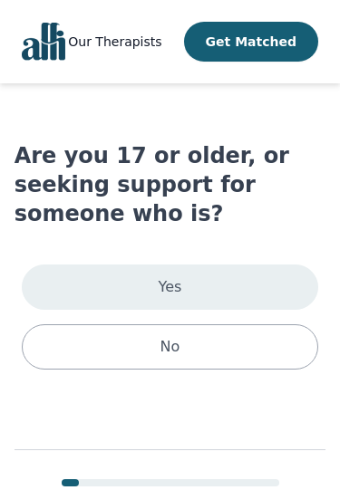
click at [295, 278] on div "Yes" at bounding box center [170, 287] width 297 height 45
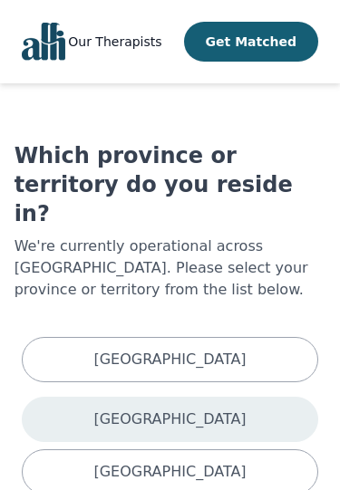
click at [286, 397] on div "[GEOGRAPHIC_DATA]" at bounding box center [170, 419] width 297 height 45
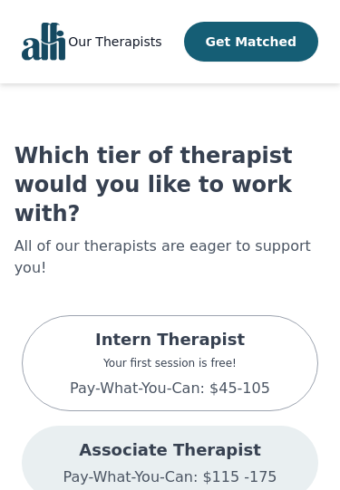
click at [289, 426] on div "Associate Therapist Pay-What-You-Can: $115 -175" at bounding box center [170, 463] width 297 height 74
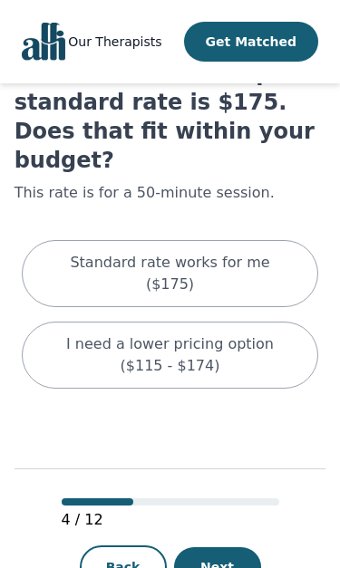
scroll to position [96, 0]
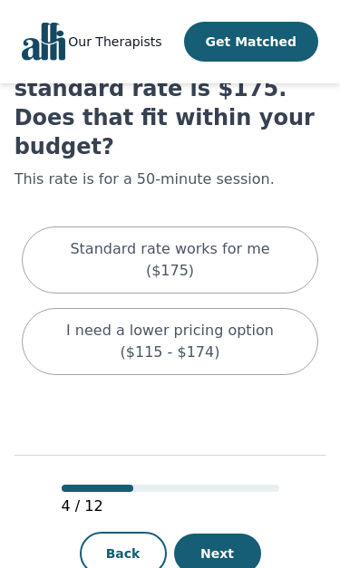
click at [228, 489] on button "Next" at bounding box center [217, 554] width 87 height 40
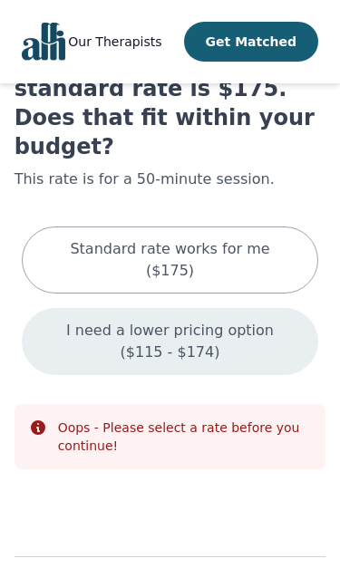
click at [250, 320] on p "I need a lower pricing option ($115 - $174)" at bounding box center [170, 341] width 252 height 43
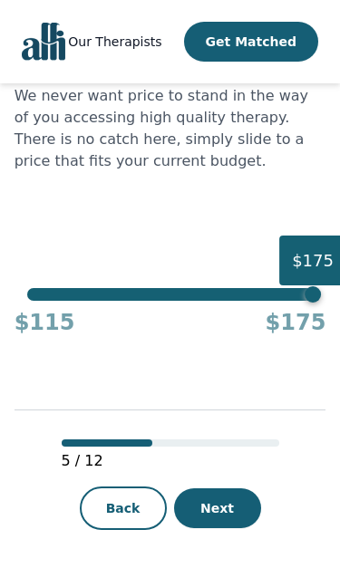
scroll to position [127, 0]
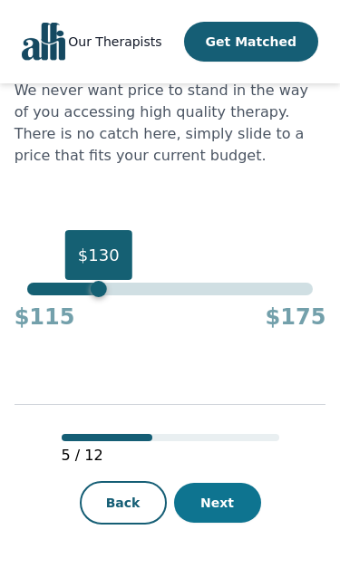
click at [235, 489] on button "Next" at bounding box center [217, 503] width 87 height 40
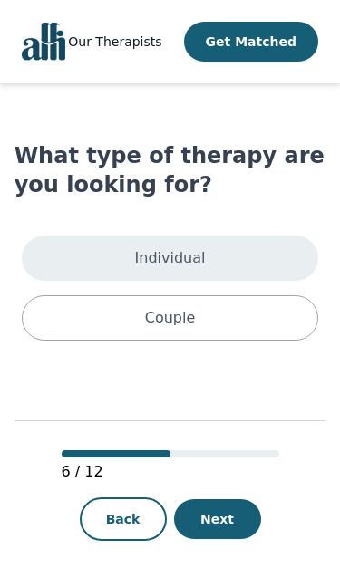
click at [271, 250] on div "Individual" at bounding box center [170, 258] width 297 height 45
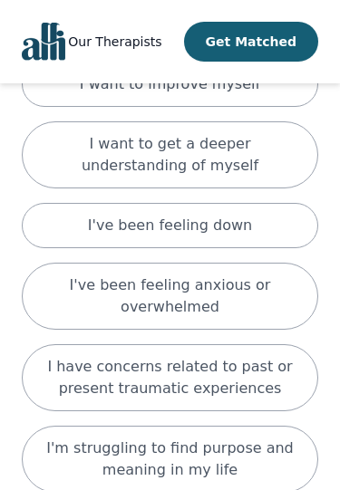
scroll to position [231, 0]
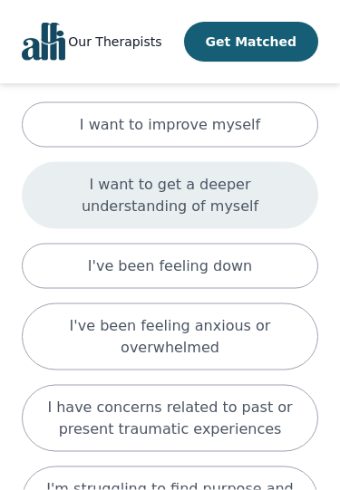
click at [284, 197] on p "I want to get a deeper understanding of myself" at bounding box center [170, 195] width 252 height 43
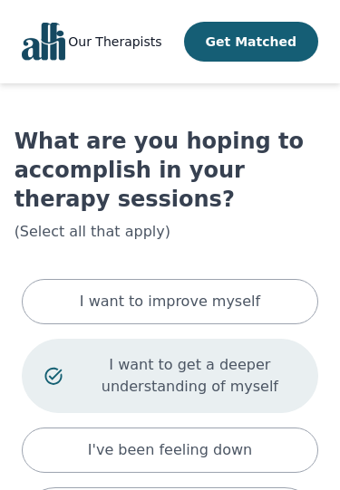
scroll to position [0, 0]
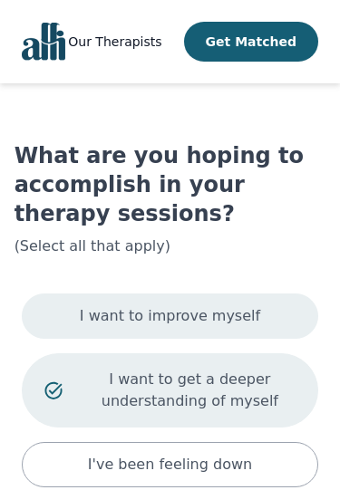
click at [278, 312] on div "I want to improve myself" at bounding box center [170, 316] width 297 height 45
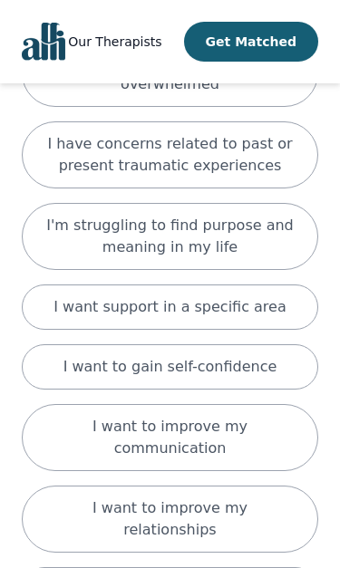
scroll to position [475, 0]
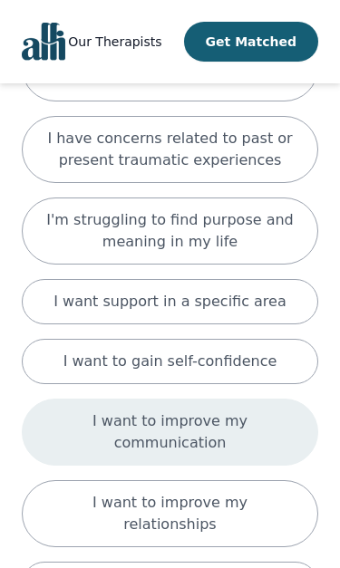
click at [278, 430] on p "I want to improve my communication" at bounding box center [170, 431] width 252 height 43
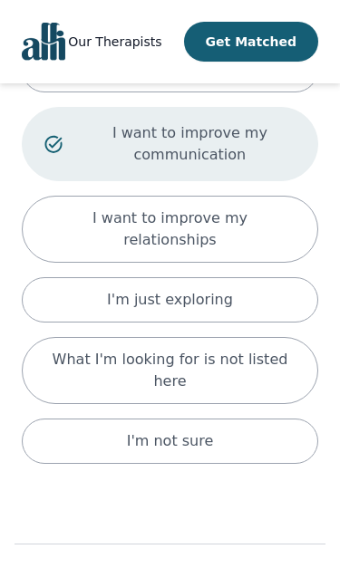
scroll to position [863, 0]
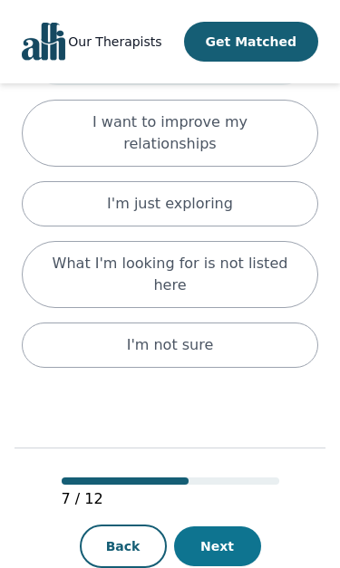
click at [237, 489] on button "Next" at bounding box center [217, 546] width 87 height 40
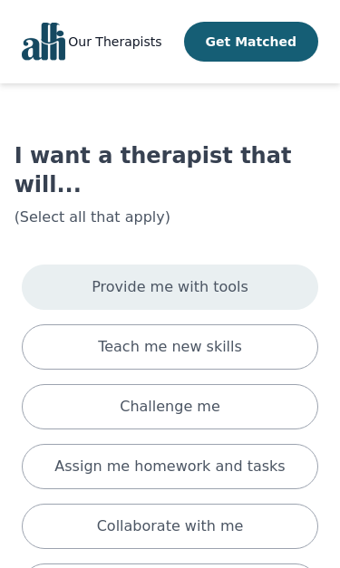
click at [295, 265] on div "Provide me with tools" at bounding box center [170, 287] width 297 height 45
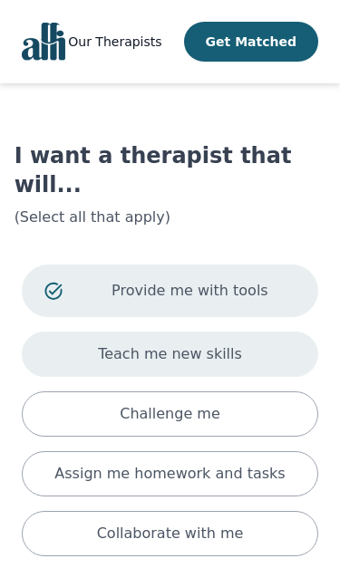
click at [267, 332] on div "Teach me new skills" at bounding box center [170, 354] width 297 height 45
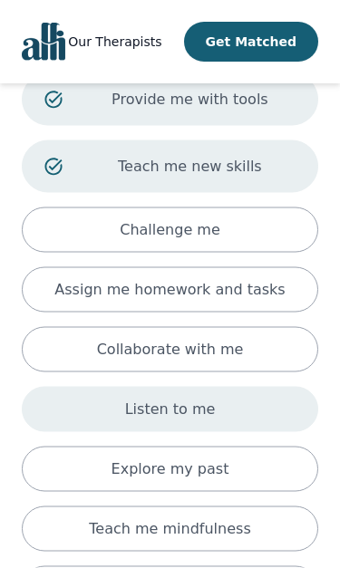
click at [276, 387] on div "Listen to me" at bounding box center [170, 409] width 297 height 45
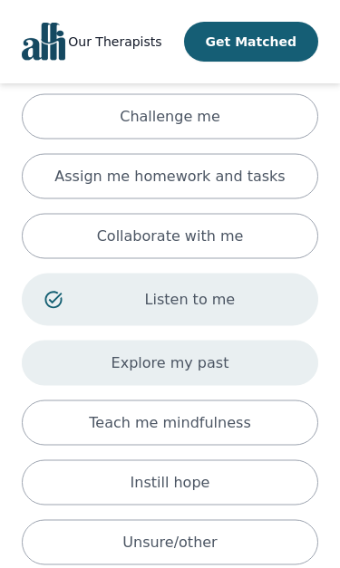
click at [285, 341] on div "Explore my past" at bounding box center [170, 363] width 297 height 45
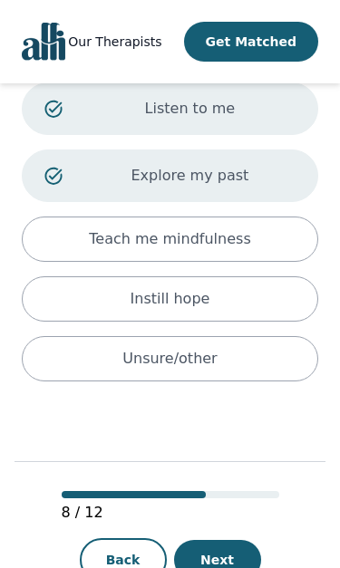
scroll to position [524, 0]
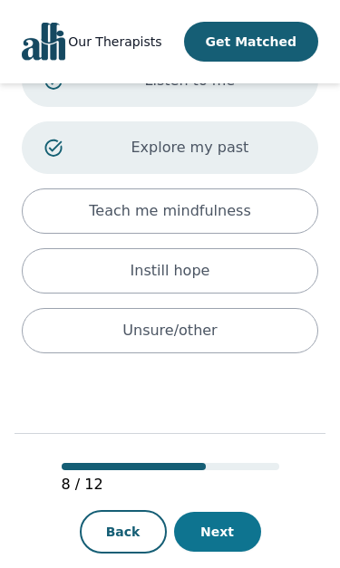
click at [236, 489] on button "Next" at bounding box center [217, 532] width 87 height 40
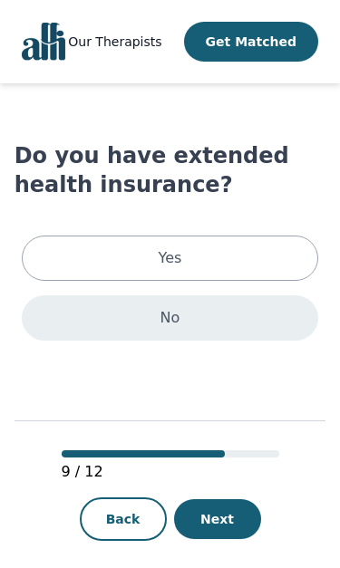
click at [295, 324] on div "No" at bounding box center [170, 317] width 297 height 45
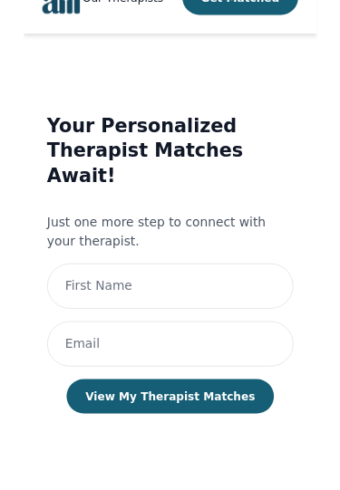
scroll to position [68, 0]
